Goal: Information Seeking & Learning: Find specific page/section

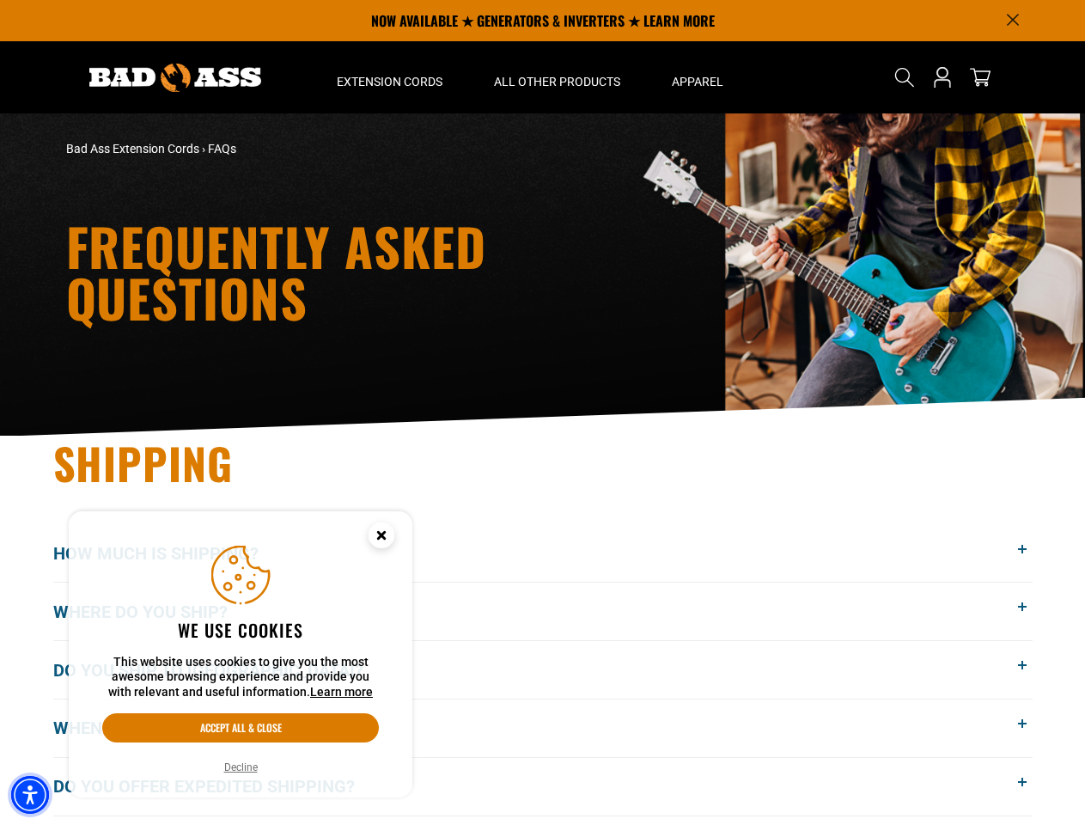
click at [30, 795] on img "Accessibility Menu" at bounding box center [30, 795] width 38 height 38
